Goal: Task Accomplishment & Management: Use online tool/utility

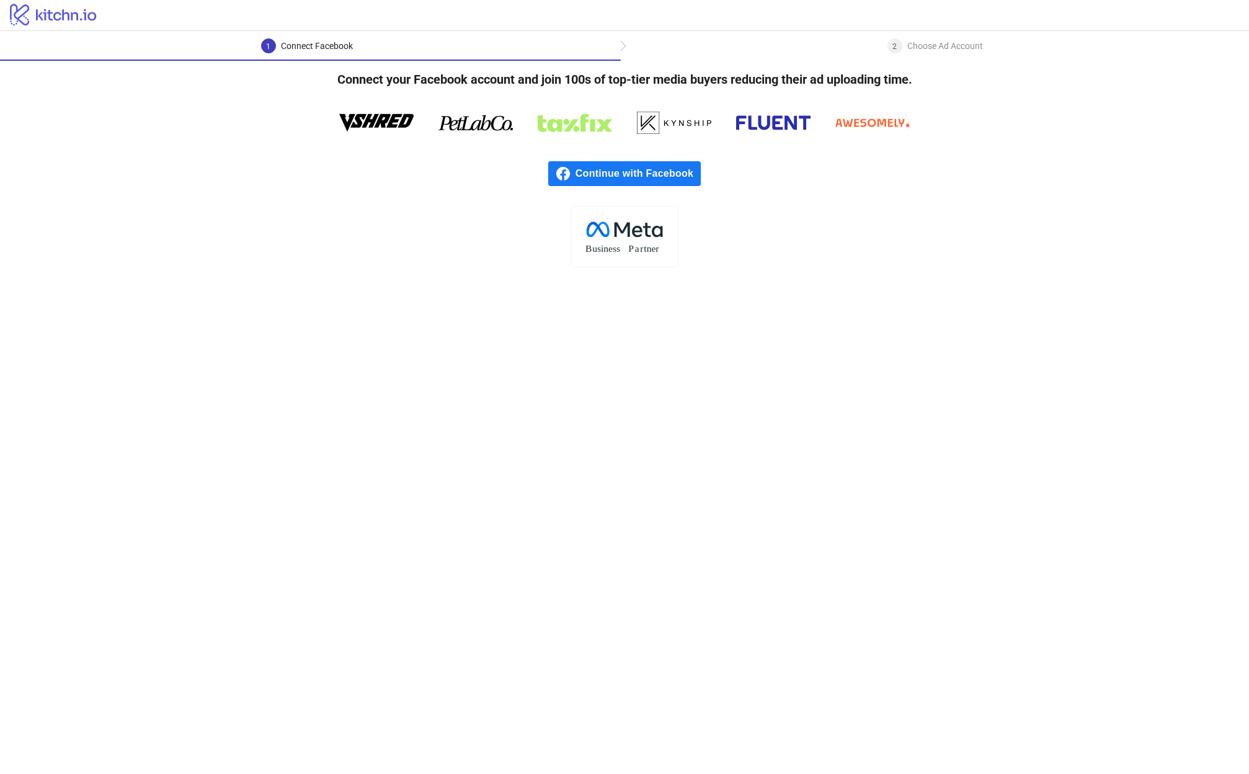
click at [619, 175] on span "Continue with Facebook" at bounding box center [637, 173] width 125 height 25
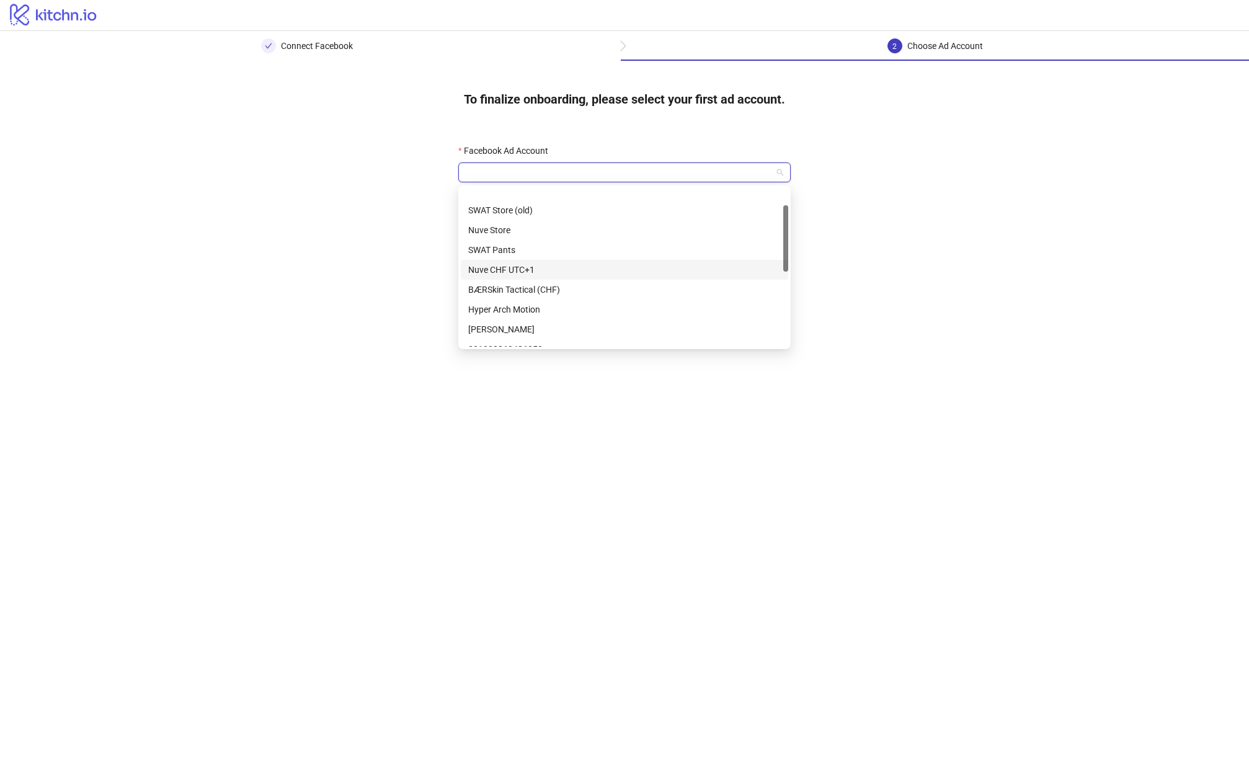
scroll to position [40, 0]
click at [511, 278] on div "BÆRSkin Tactical (CHF)" at bounding box center [624, 277] width 312 height 14
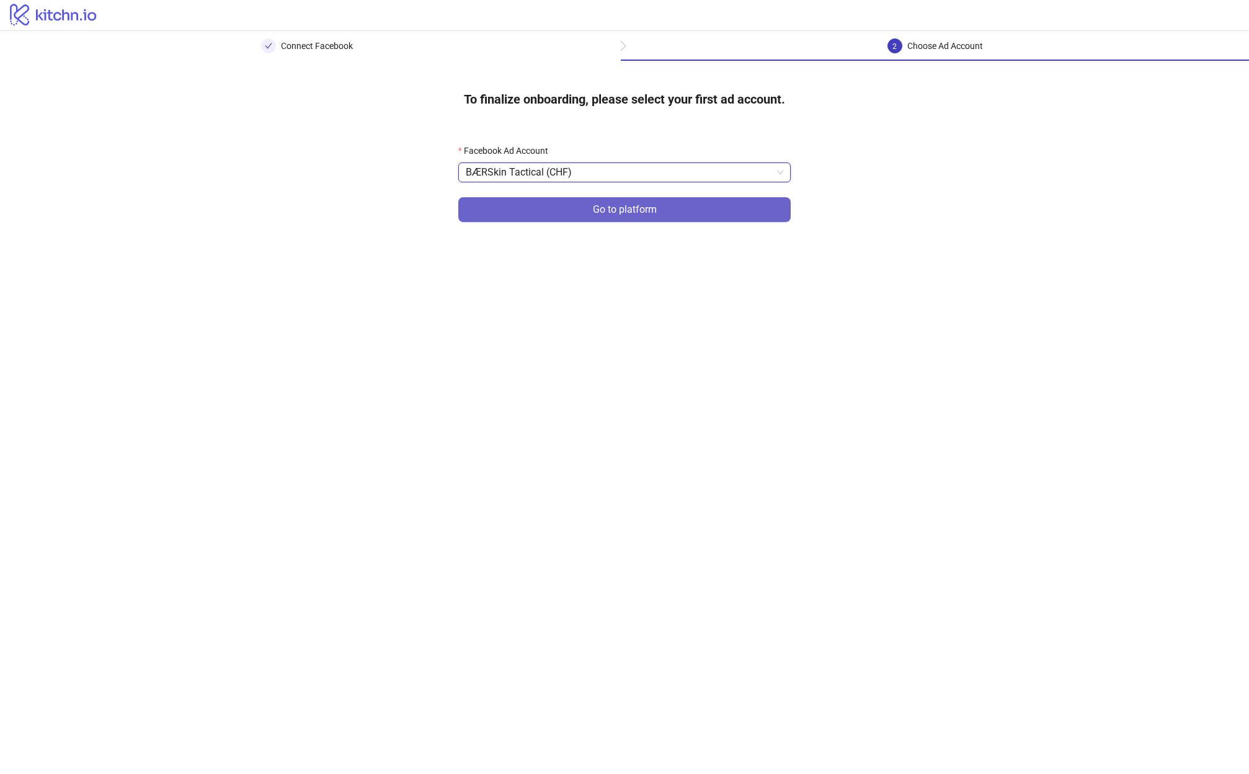
click at [667, 213] on button "Go to platform" at bounding box center [624, 209] width 332 height 25
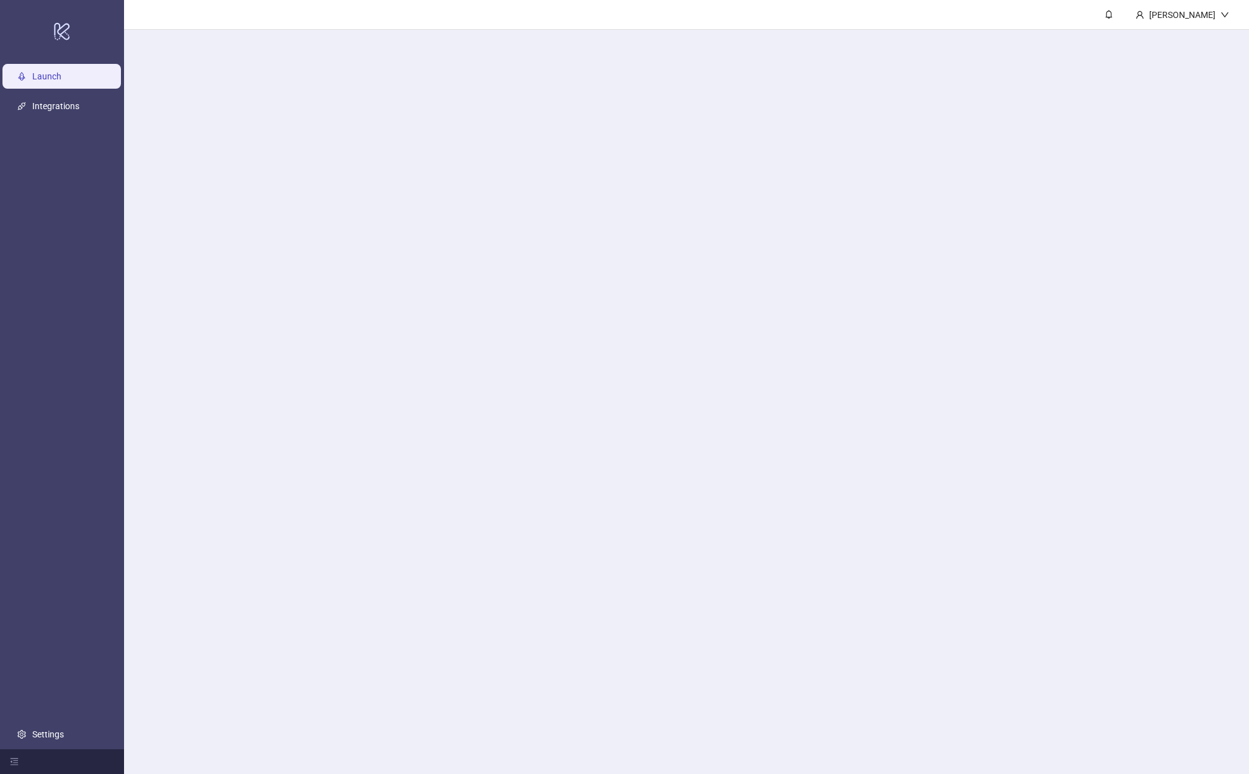
click at [473, 174] on main "[PERSON_NAME]" at bounding box center [686, 387] width 1125 height 774
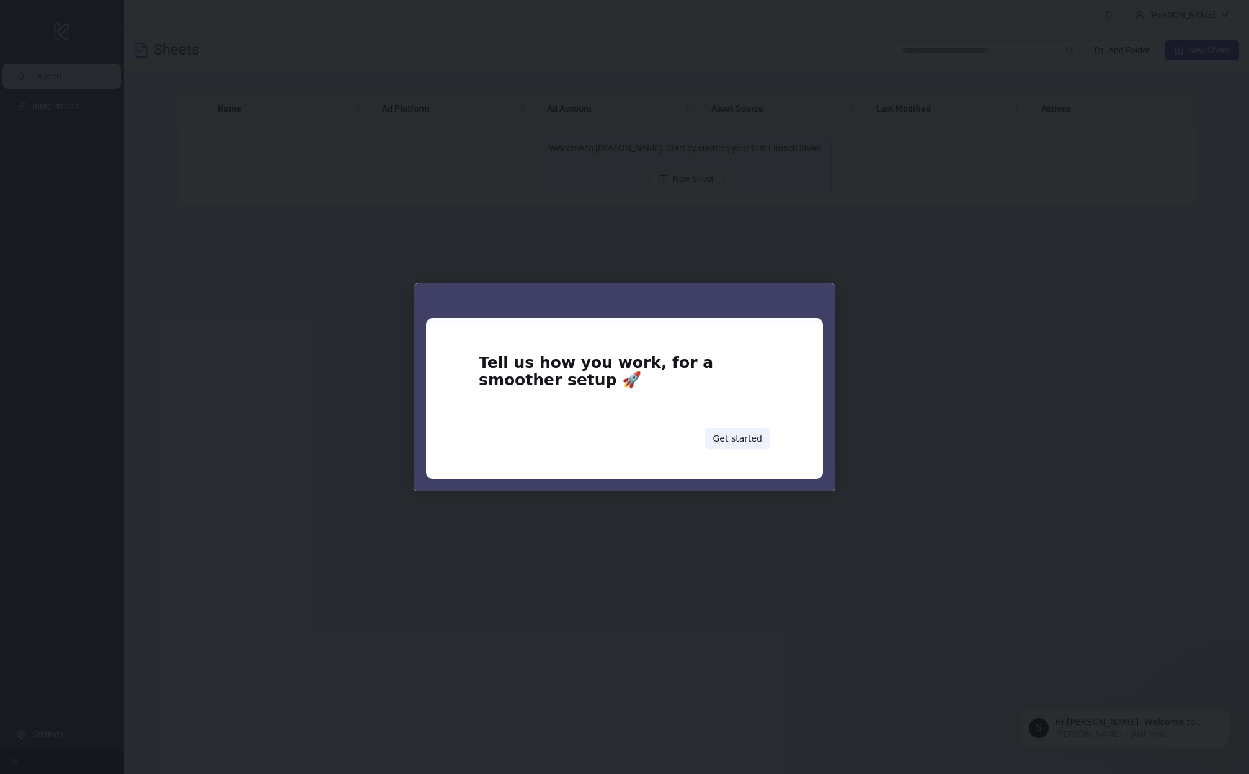
click at [888, 354] on div "Intercom messenger" at bounding box center [624, 387] width 1249 height 774
click at [735, 433] on button "Get started" at bounding box center [737, 438] width 66 height 21
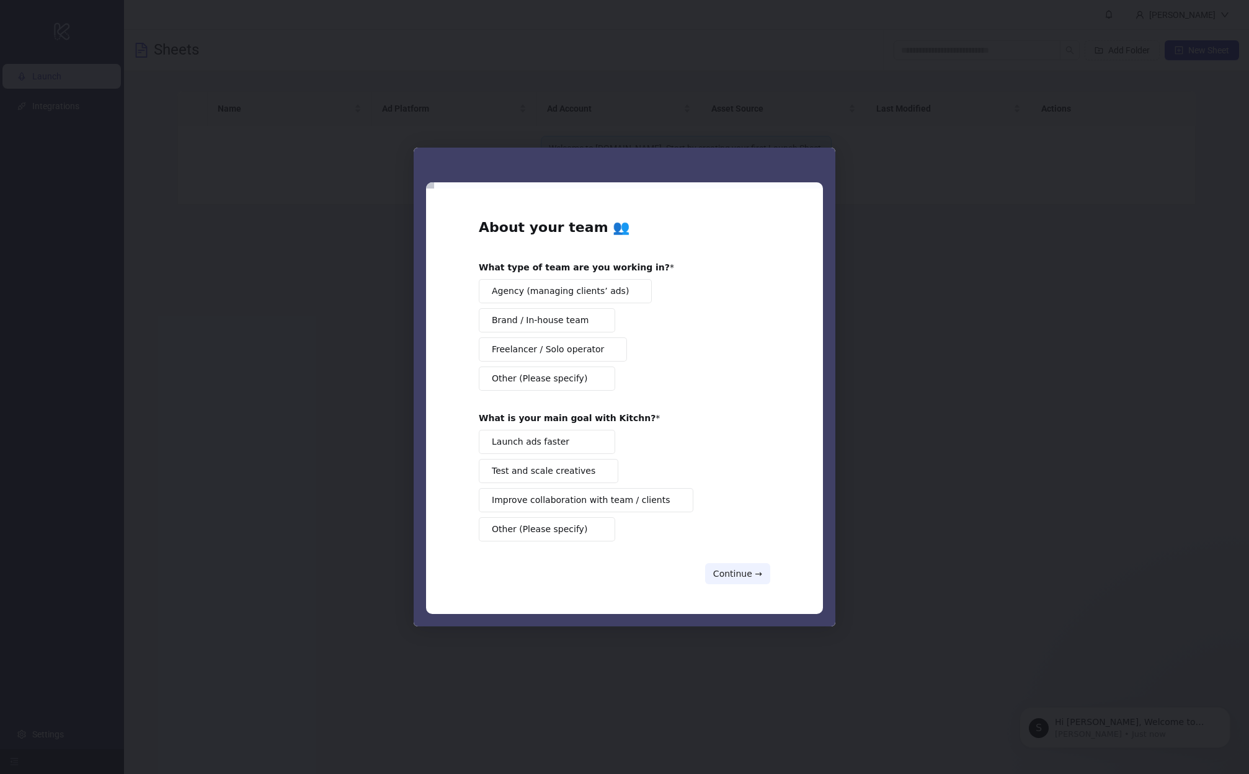
click at [950, 170] on div "Intercom messenger" at bounding box center [624, 387] width 1249 height 774
click at [555, 325] on span "Brand / In-house team" at bounding box center [540, 320] width 97 height 13
click at [560, 447] on span "Launch ads faster" at bounding box center [531, 441] width 78 height 13
click at [736, 582] on button "Continue →" at bounding box center [737, 573] width 65 height 21
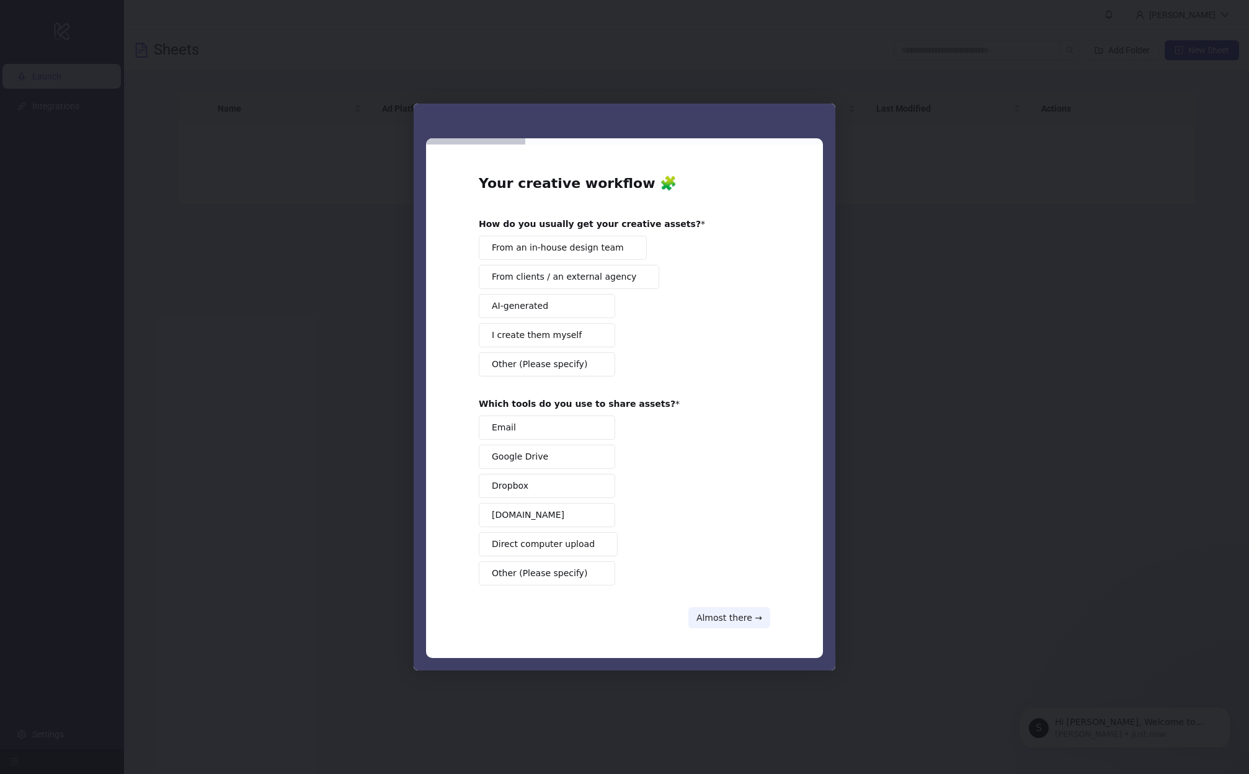
click at [553, 255] on button "From an in-house design team" at bounding box center [563, 248] width 168 height 24
click at [545, 466] on button "Google Drive" at bounding box center [547, 457] width 136 height 24
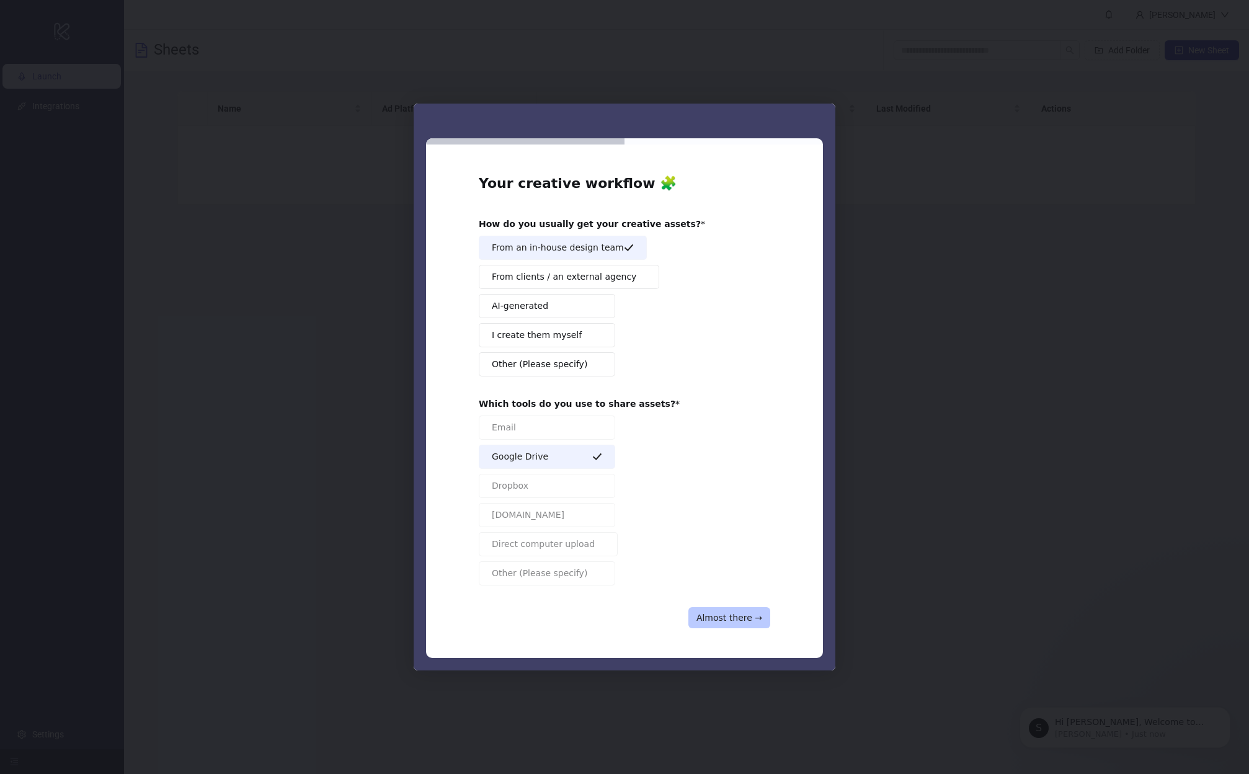
click at [726, 621] on button "Almost there →" at bounding box center [729, 617] width 82 height 21
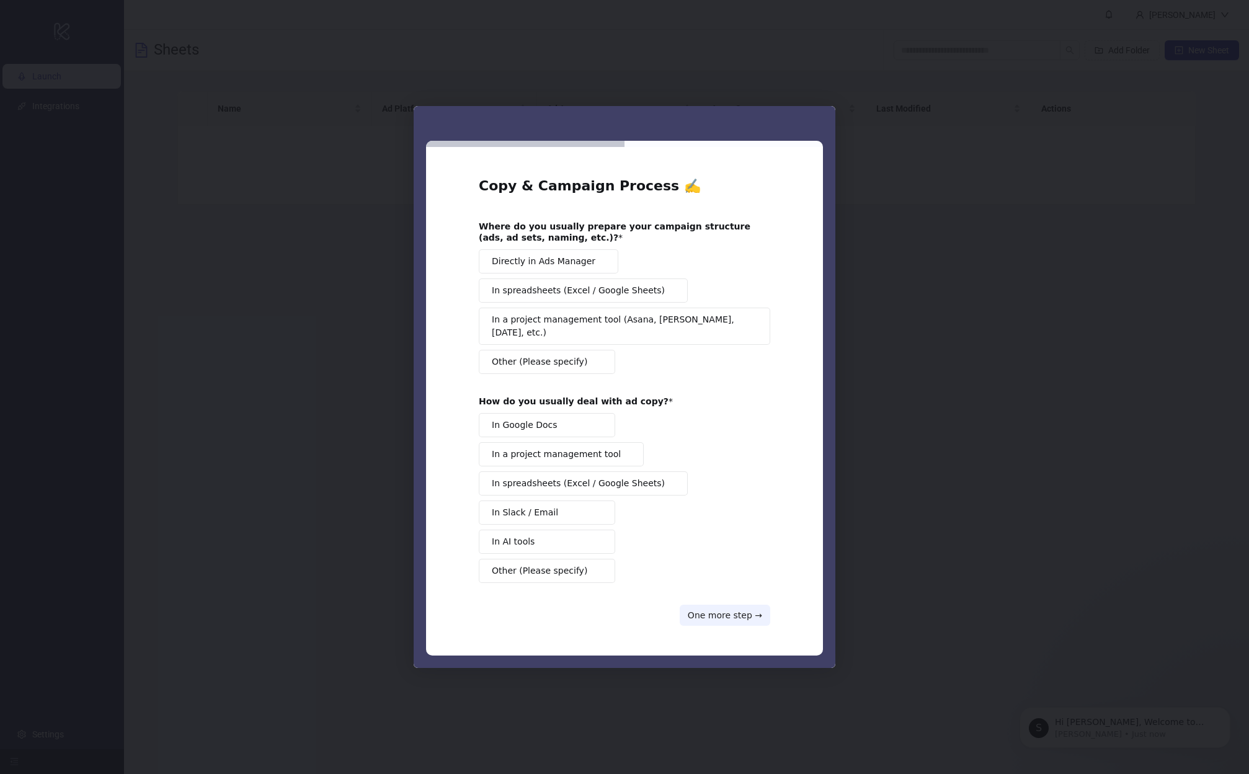
click at [572, 268] on span "Directly in Ads Manager" at bounding box center [544, 261] width 104 height 13
click at [567, 423] on button "In Google Docs" at bounding box center [547, 425] width 136 height 24
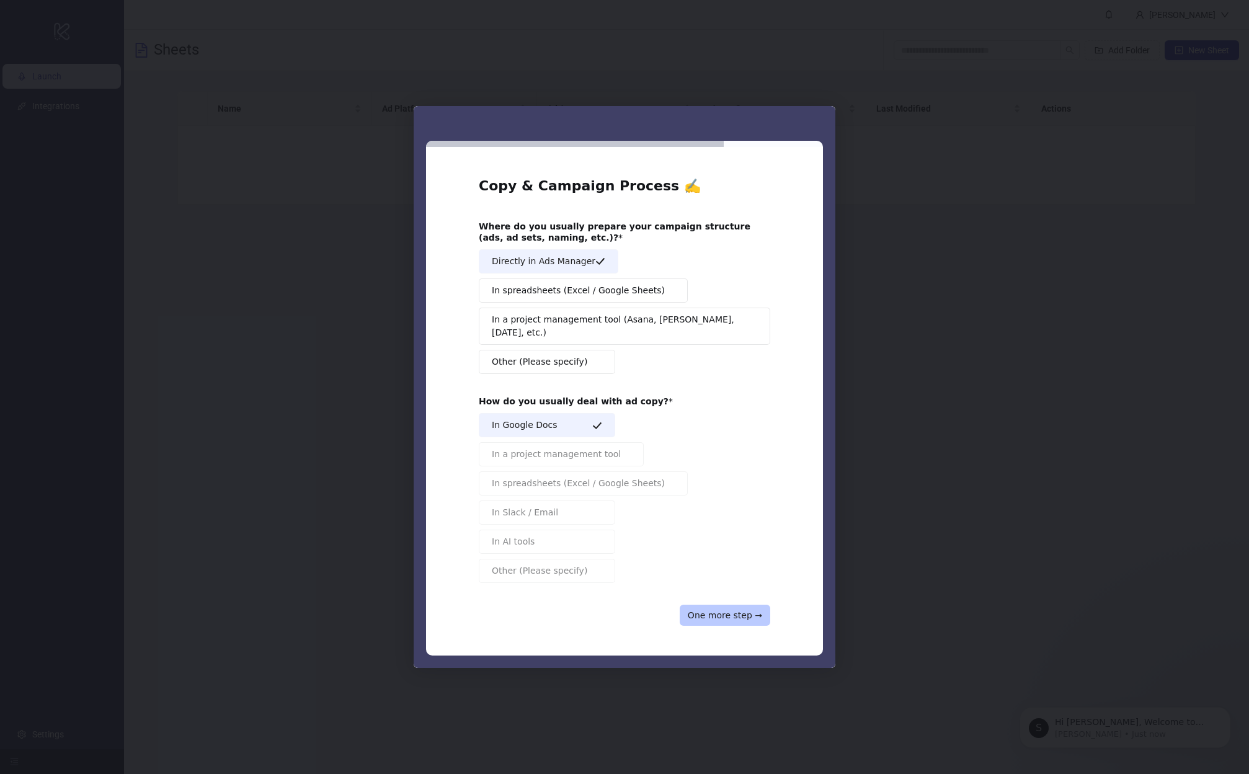
click at [713, 606] on button "One more step →" at bounding box center [725, 615] width 91 height 21
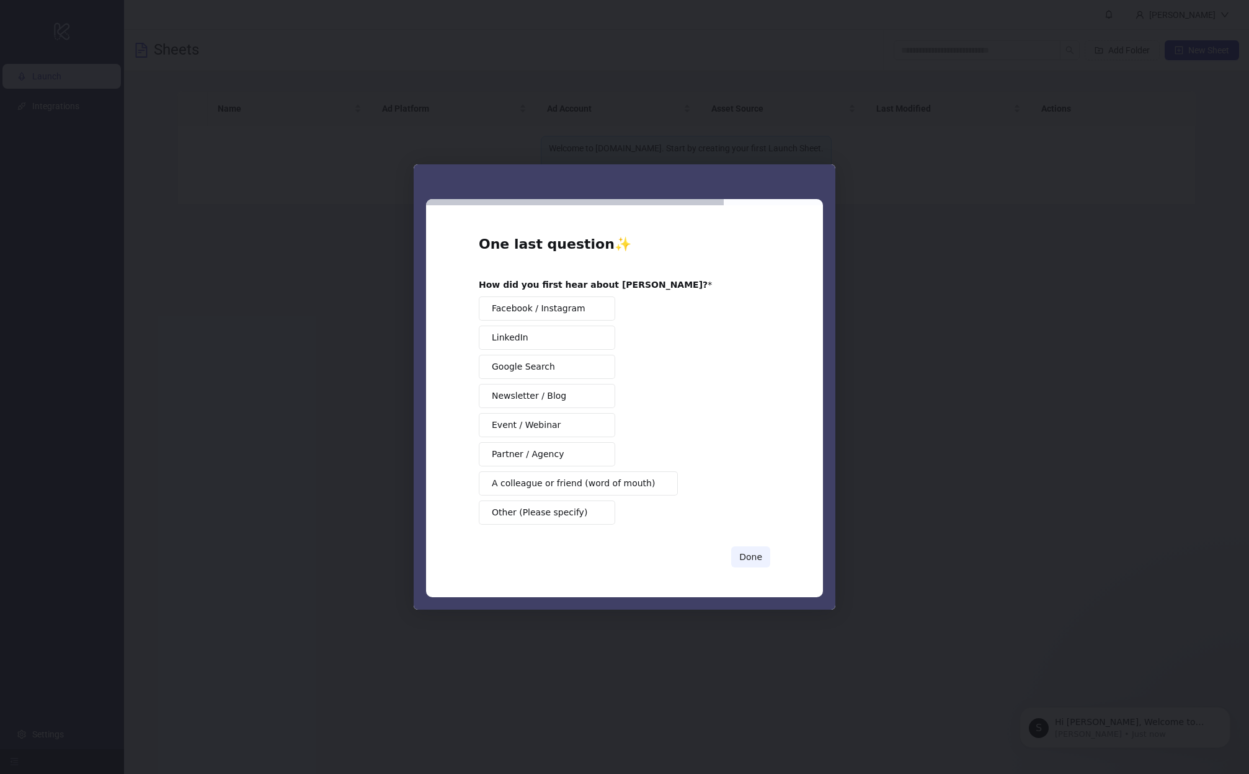
click at [591, 309] on button "Facebook / Instagram" at bounding box center [547, 308] width 136 height 24
click at [758, 563] on button "Done" at bounding box center [750, 556] width 39 height 21
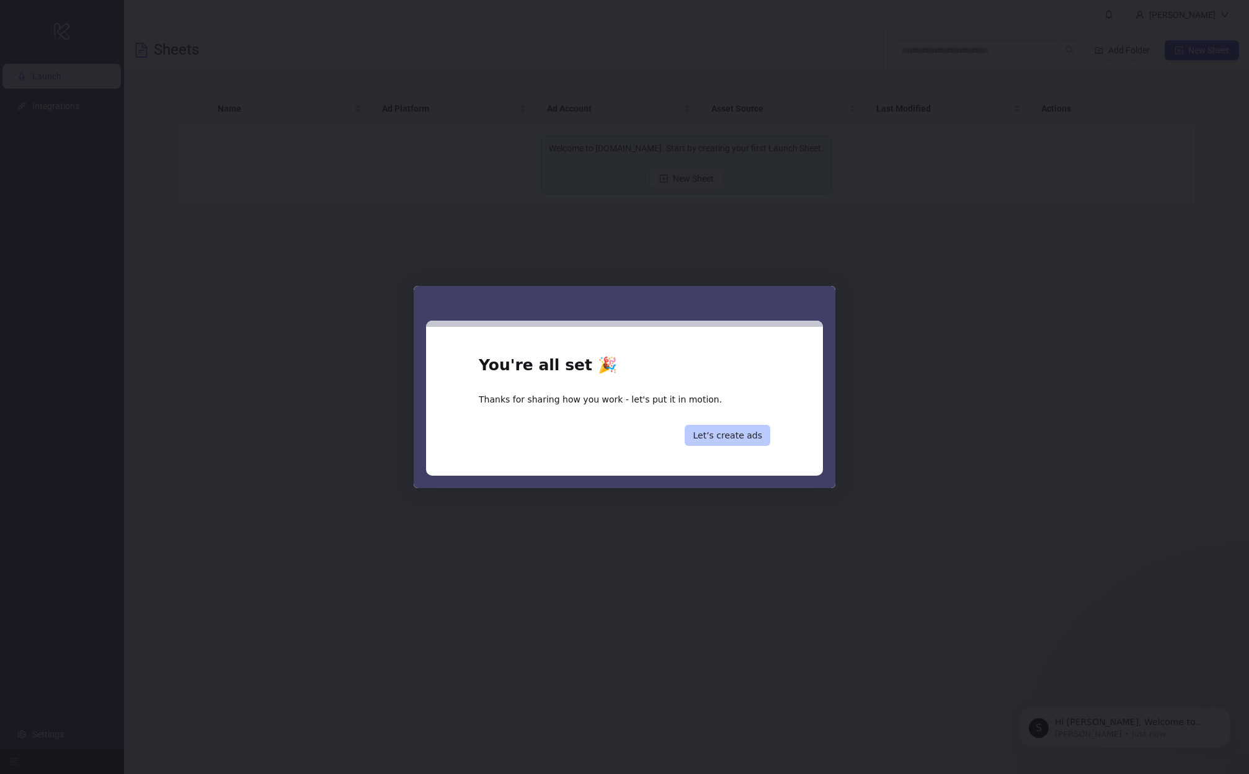
click at [733, 431] on button "Let’s create ads" at bounding box center [727, 435] width 86 height 21
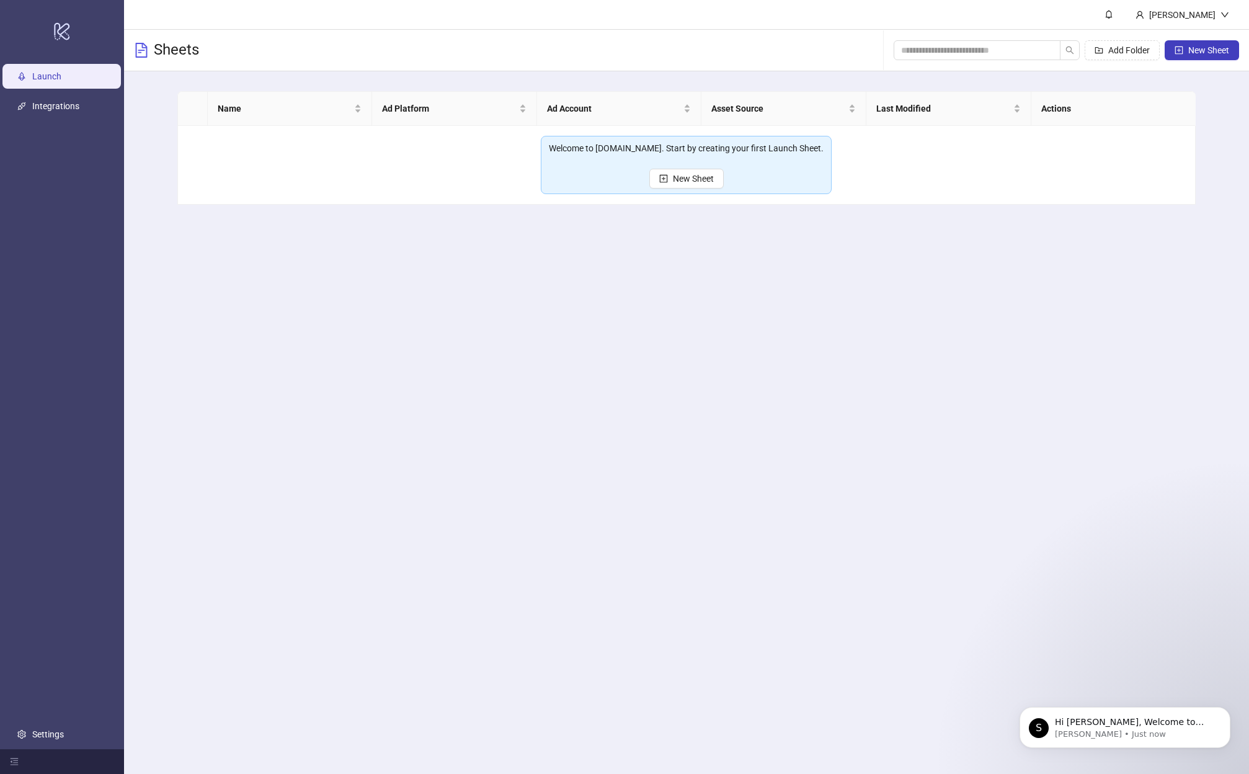
click at [866, 396] on main "Wynand Putter Sheets Add Folder New Sheet Name Ad Platform Ad Account Asset Sou…" at bounding box center [686, 387] width 1125 height 774
